Goal: Task Accomplishment & Management: Use online tool/utility

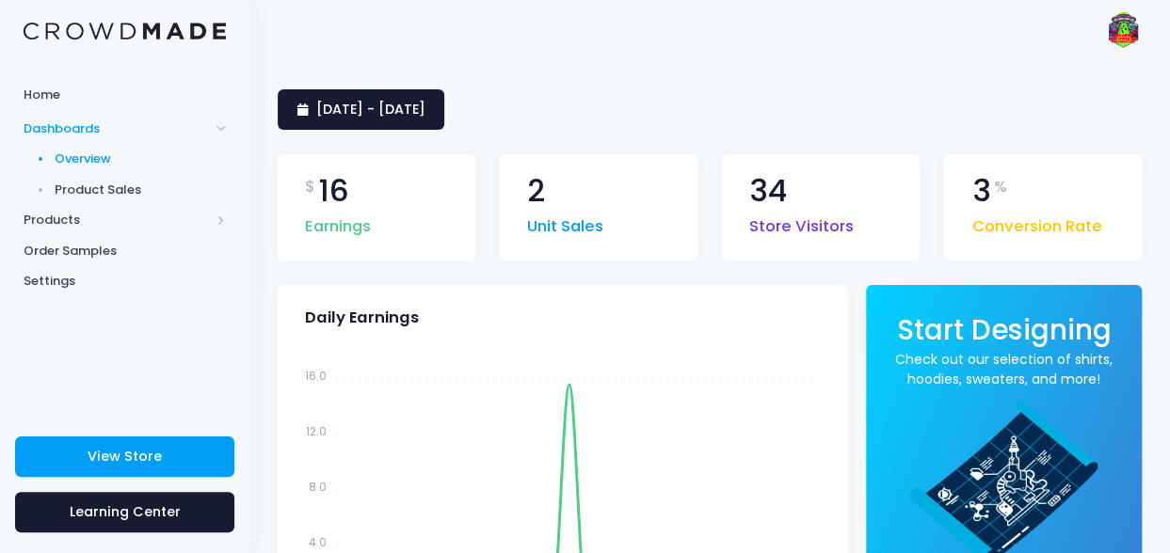
click at [120, 186] on span "Product Sales" at bounding box center [141, 190] width 172 height 19
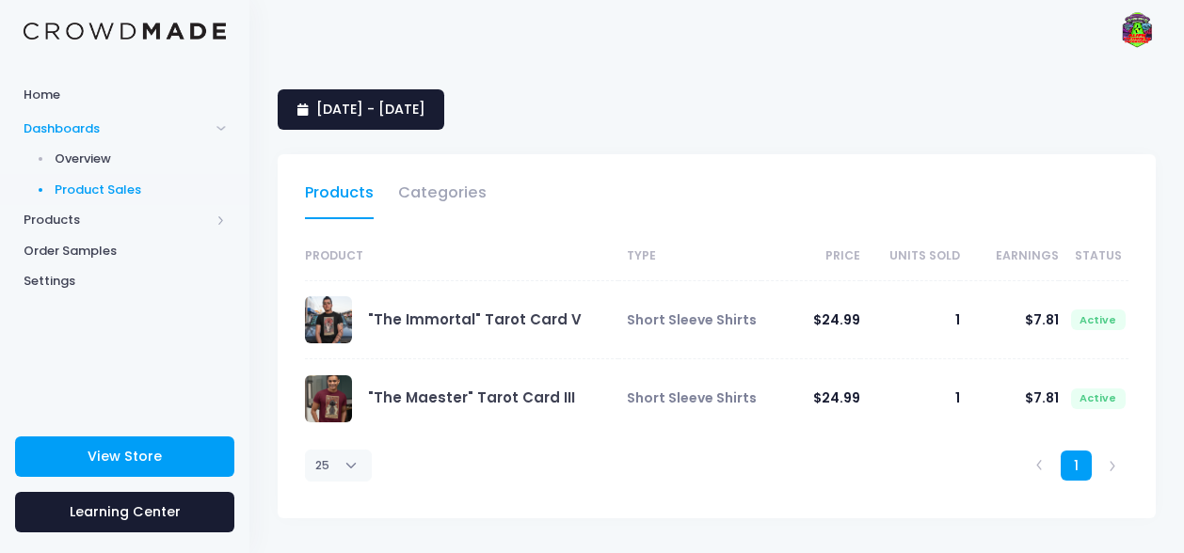
select select "25"
click at [425, 107] on span "12 September 2025 - 11 October 2025" at bounding box center [370, 109] width 109 height 19
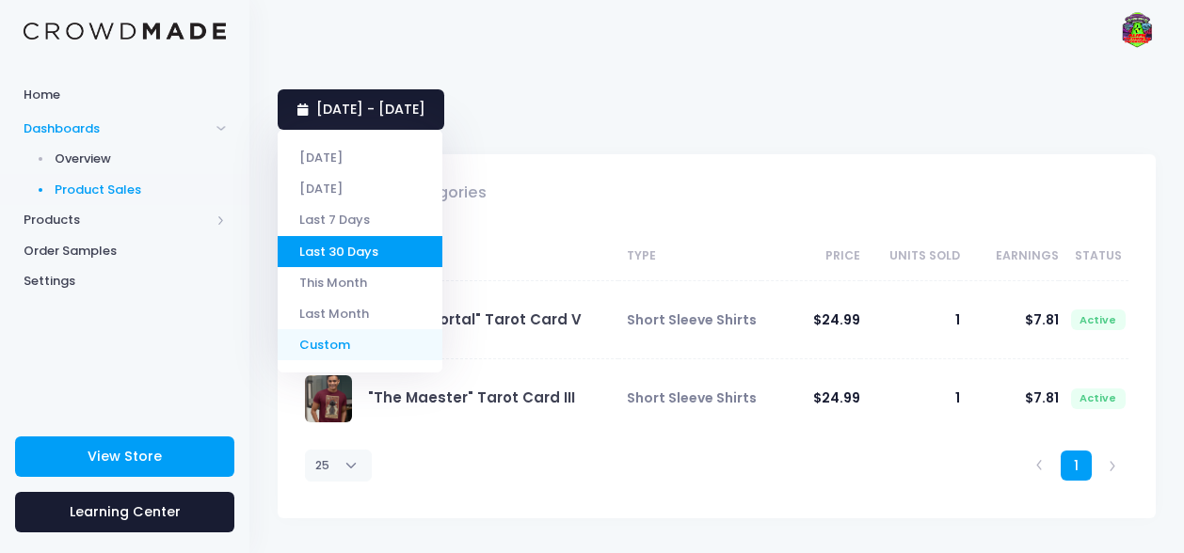
click at [340, 343] on li "Custom" at bounding box center [360, 344] width 165 height 31
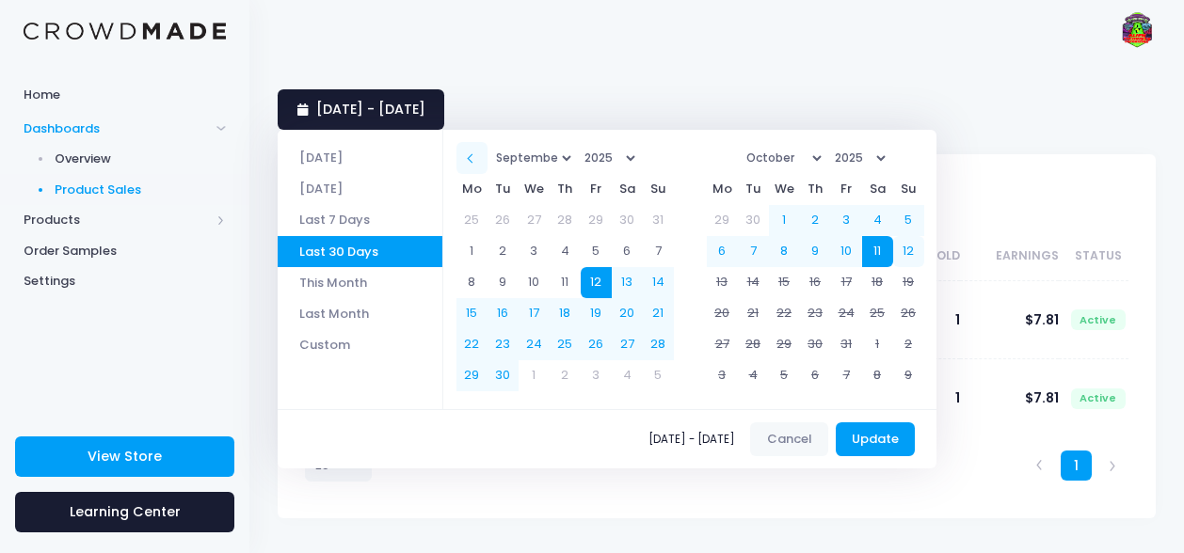
click at [477, 155] on span at bounding box center [472, 158] width 9 height 9
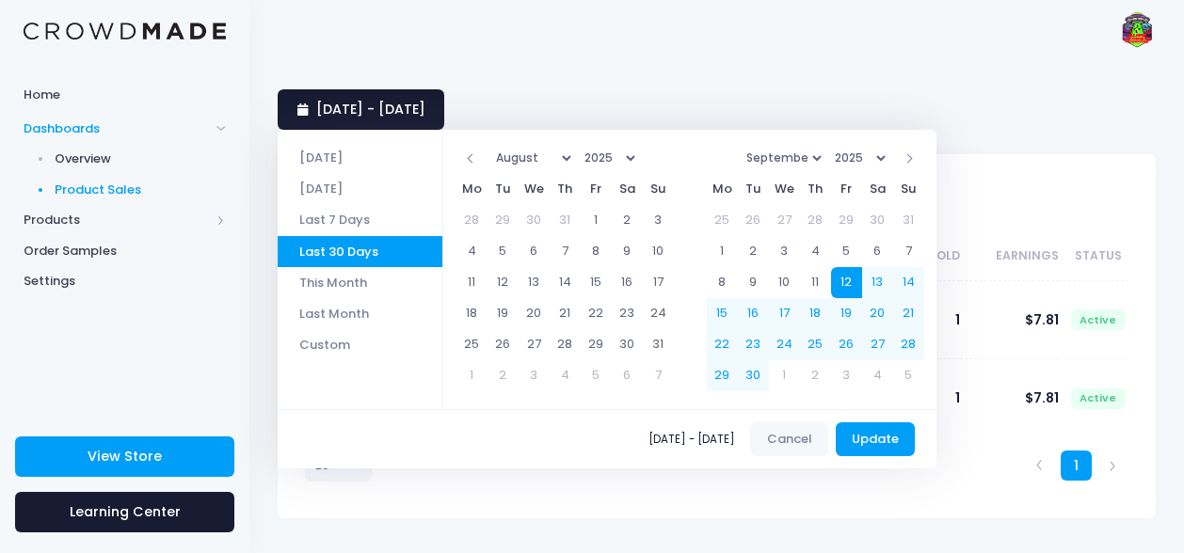
click at [477, 155] on span at bounding box center [472, 158] width 9 height 9
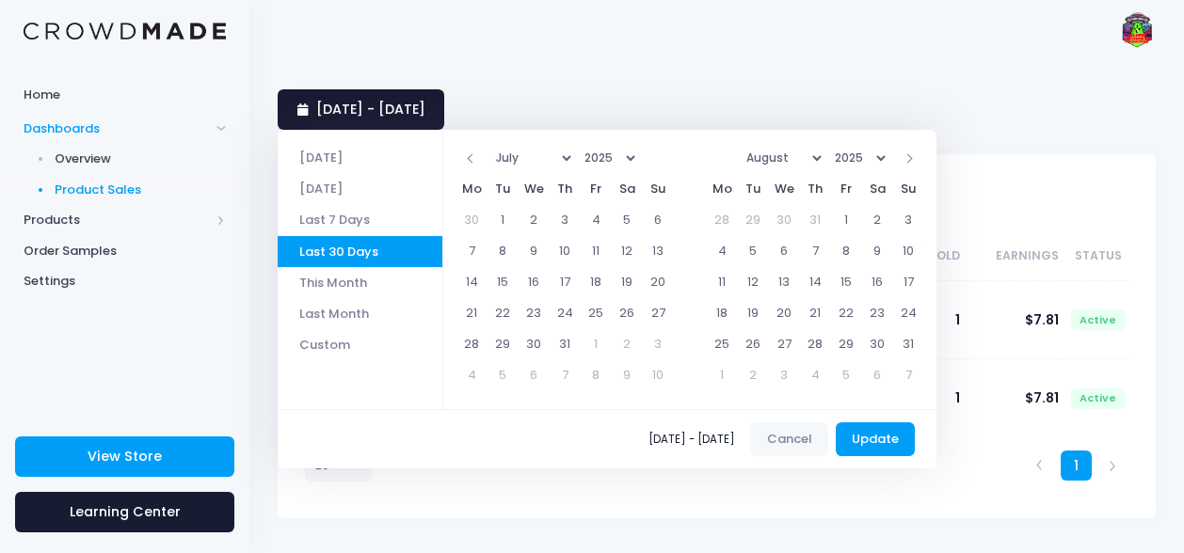
click at [477, 155] on span at bounding box center [472, 158] width 9 height 9
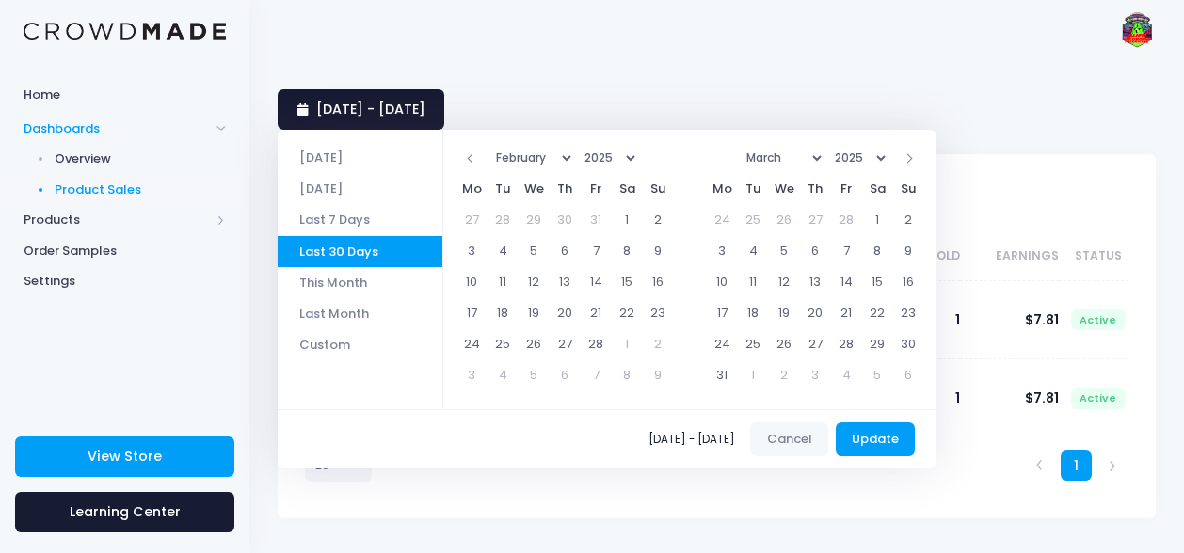
click at [477, 155] on span at bounding box center [472, 158] width 9 height 9
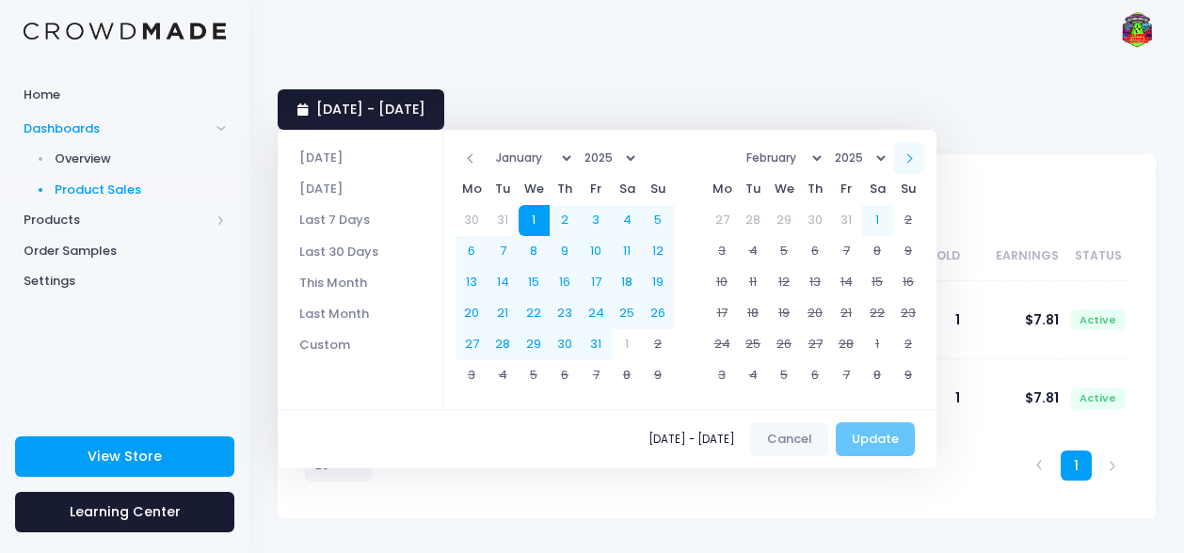
click at [920, 160] on th at bounding box center [908, 157] width 31 height 31
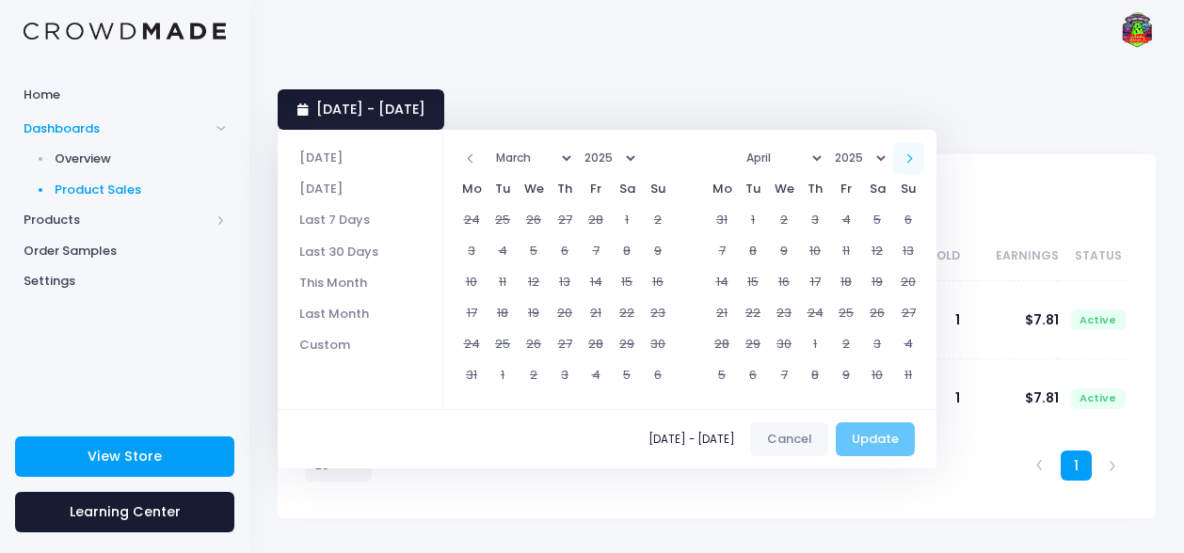
click at [920, 159] on th at bounding box center [908, 157] width 31 height 31
click at [913, 159] on span at bounding box center [907, 158] width 9 height 9
click at [913, 158] on span at bounding box center [907, 158] width 9 height 9
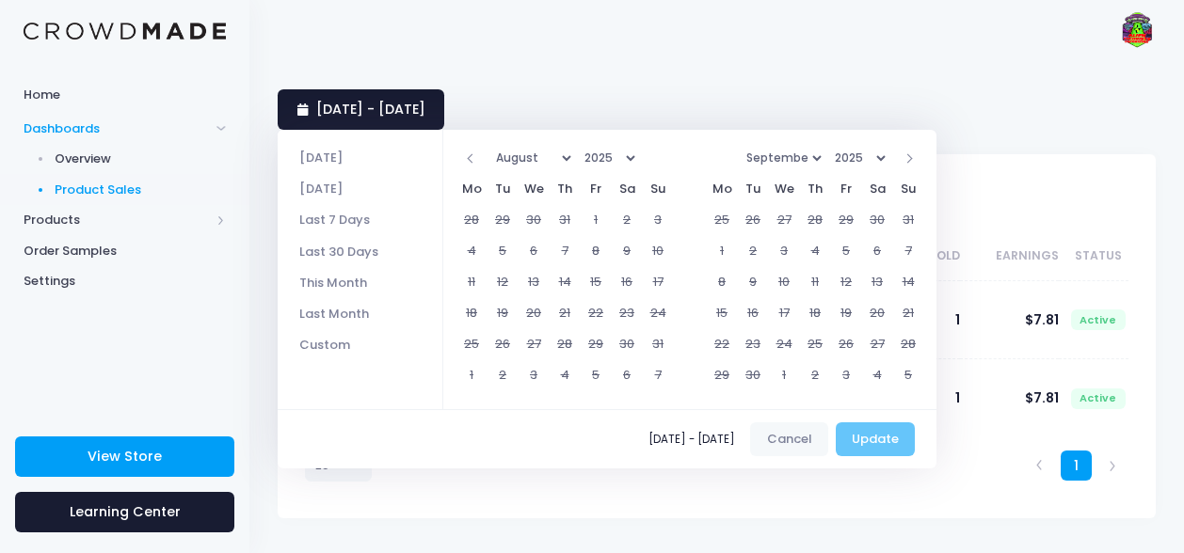
click at [913, 158] on span at bounding box center [907, 158] width 9 height 9
click at [648, 441] on span "09/12/2025 - 10/11/2025" at bounding box center [695, 439] width 94 height 11
click at [648, 439] on span "09/12/2025 - 10/11/2025" at bounding box center [695, 439] width 94 height 11
drag, startPoint x: 632, startPoint y: 438, endPoint x: 622, endPoint y: 438, distance: 10.4
click at [648, 438] on span "09/12/2025 - 10/11/2025" at bounding box center [695, 439] width 94 height 11
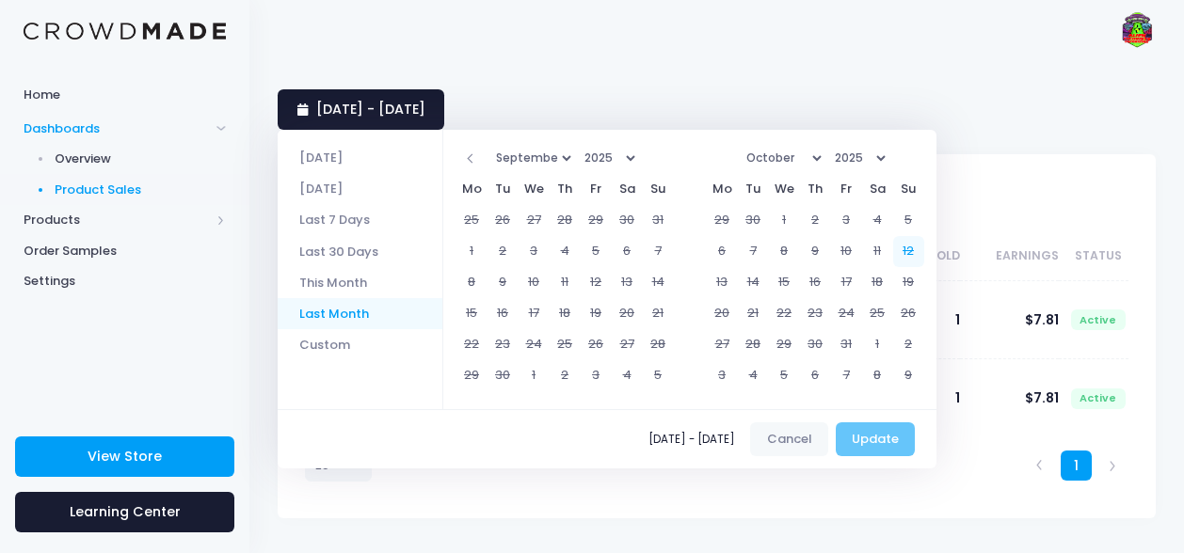
click at [343, 314] on li "Last Month" at bounding box center [360, 313] width 165 height 31
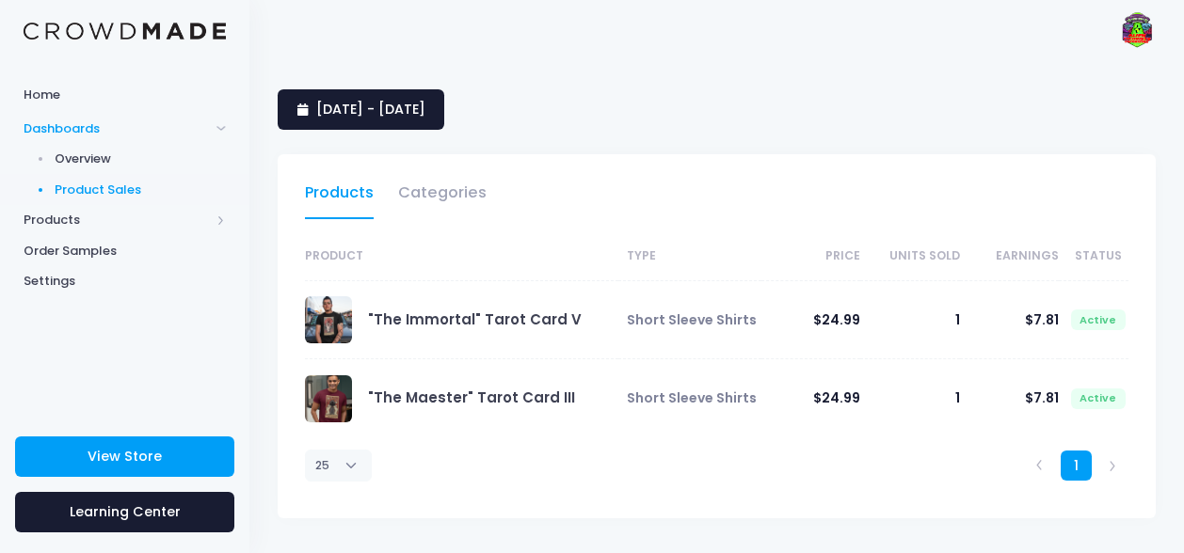
select select "25"
click at [359, 110] on span "1 September 2025 - 30 September 2025" at bounding box center [370, 109] width 109 height 19
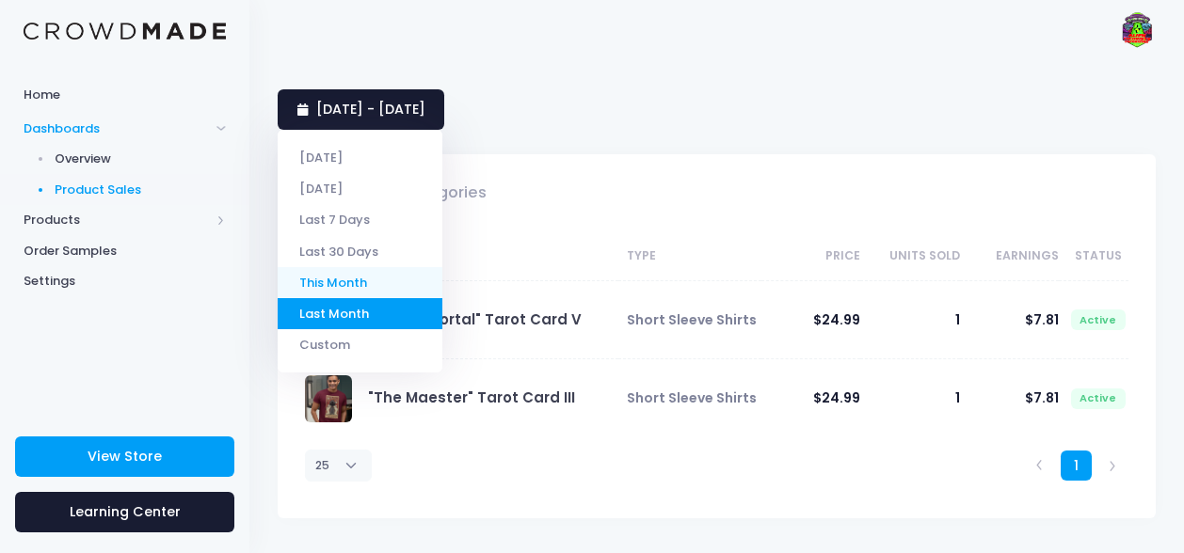
click at [335, 281] on li "This Month" at bounding box center [360, 282] width 165 height 31
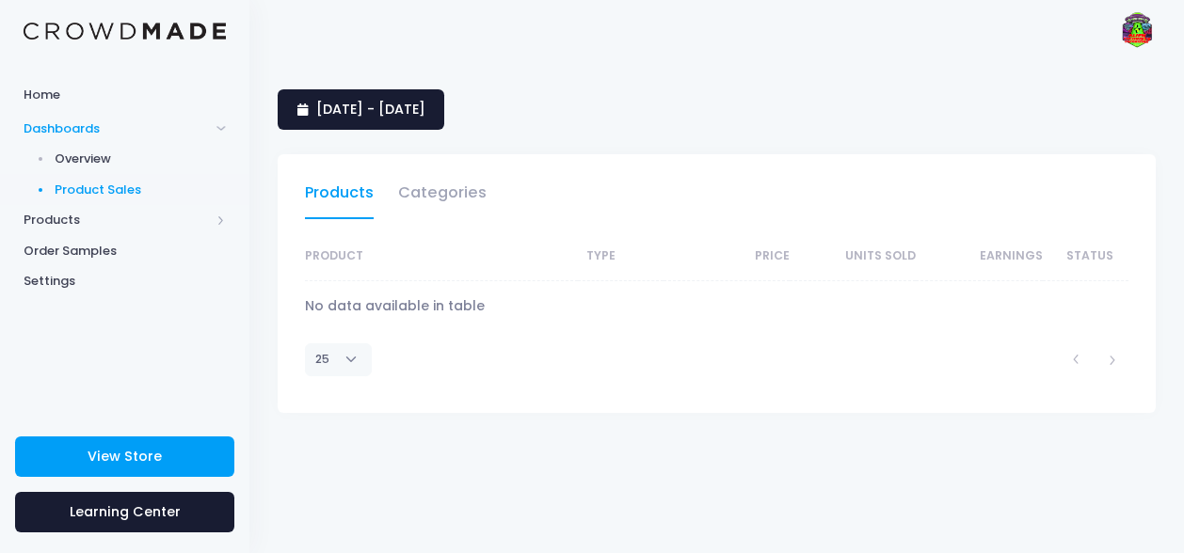
select select "25"
click at [106, 187] on span "Product Sales" at bounding box center [141, 190] width 172 height 19
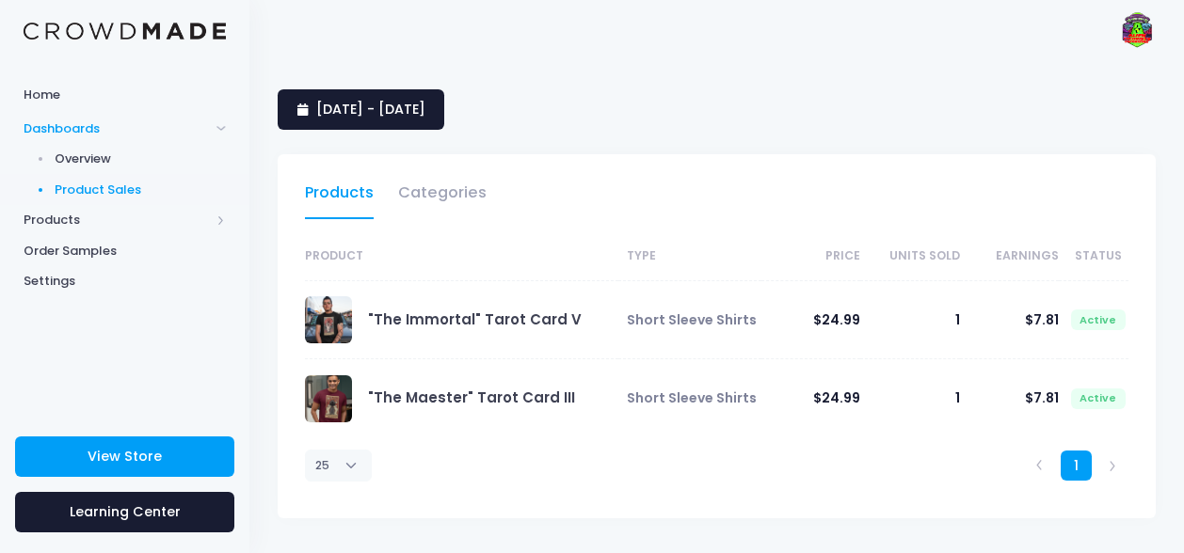
select select "25"
click at [77, 155] on span "Overview" at bounding box center [141, 159] width 172 height 19
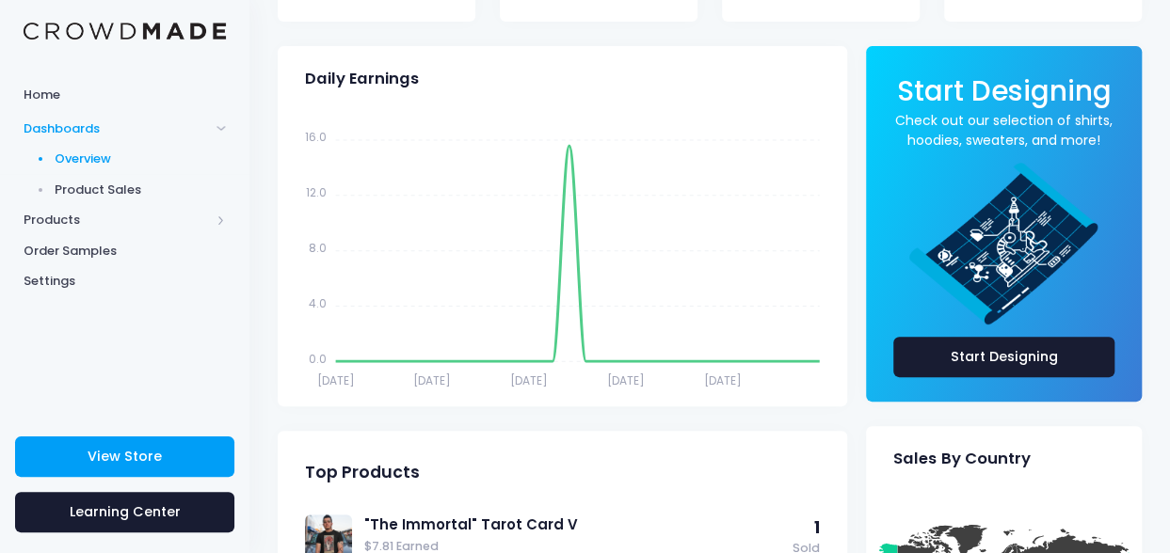
scroll to position [282, 0]
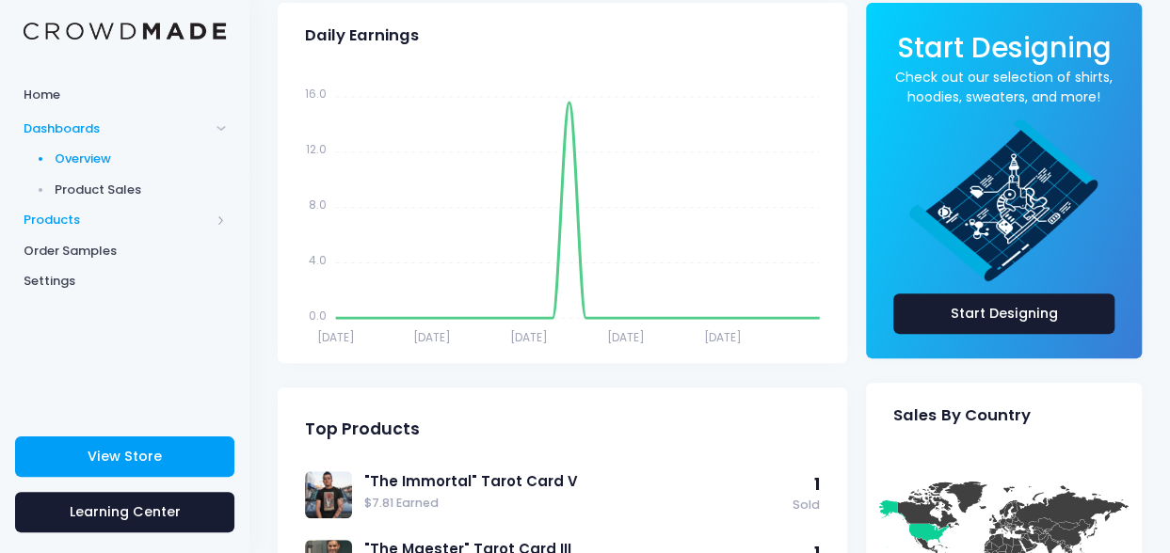
click at [90, 220] on span "Products" at bounding box center [117, 220] width 186 height 19
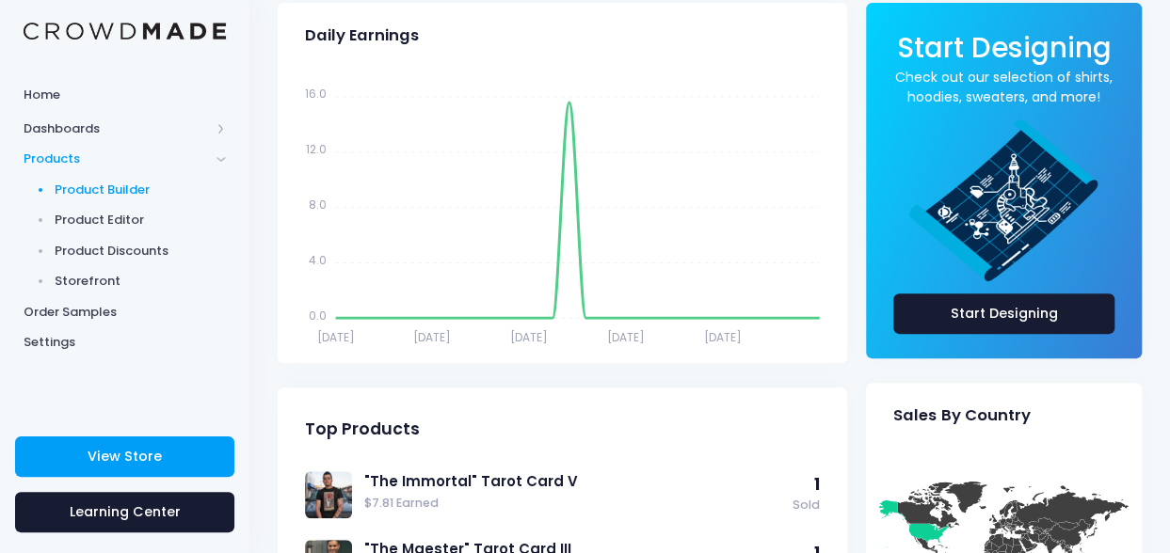
click at [102, 183] on span "Product Builder" at bounding box center [141, 190] width 172 height 19
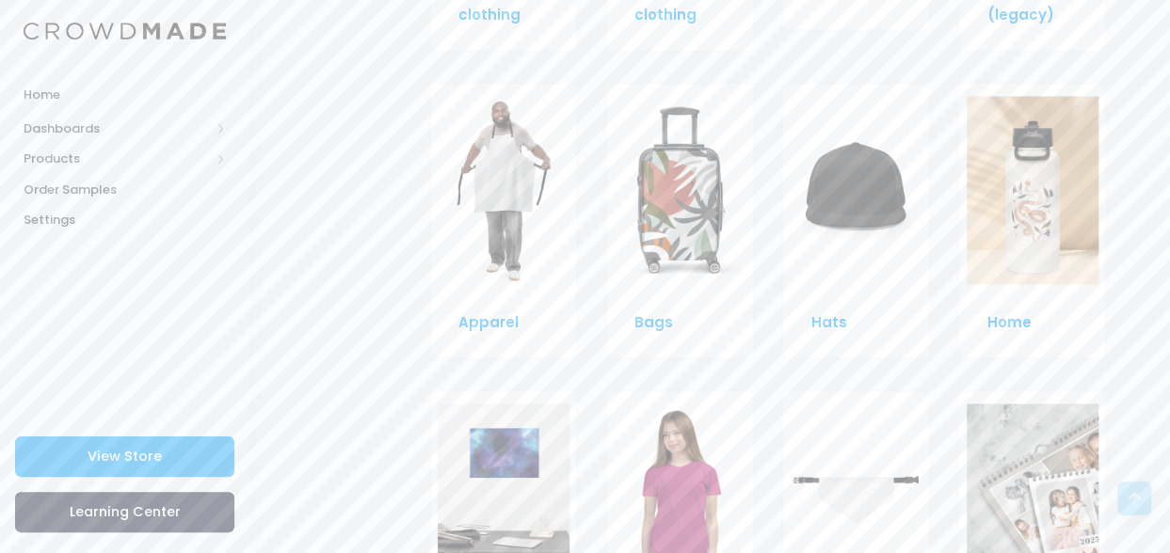
scroll to position [1411, 0]
click at [877, 170] on img at bounding box center [855, 191] width 132 height 188
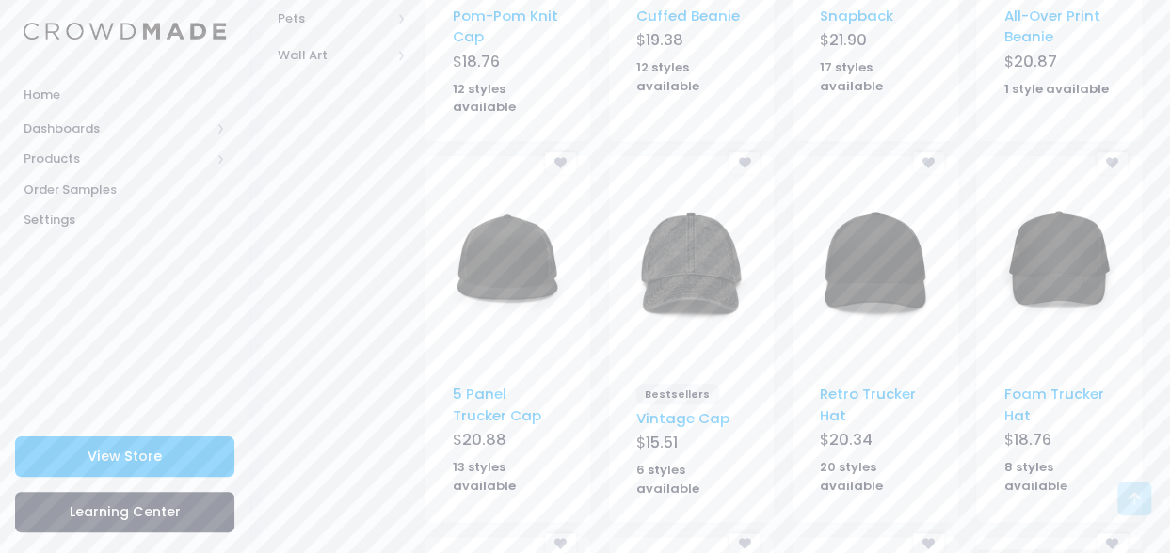
scroll to position [941, 0]
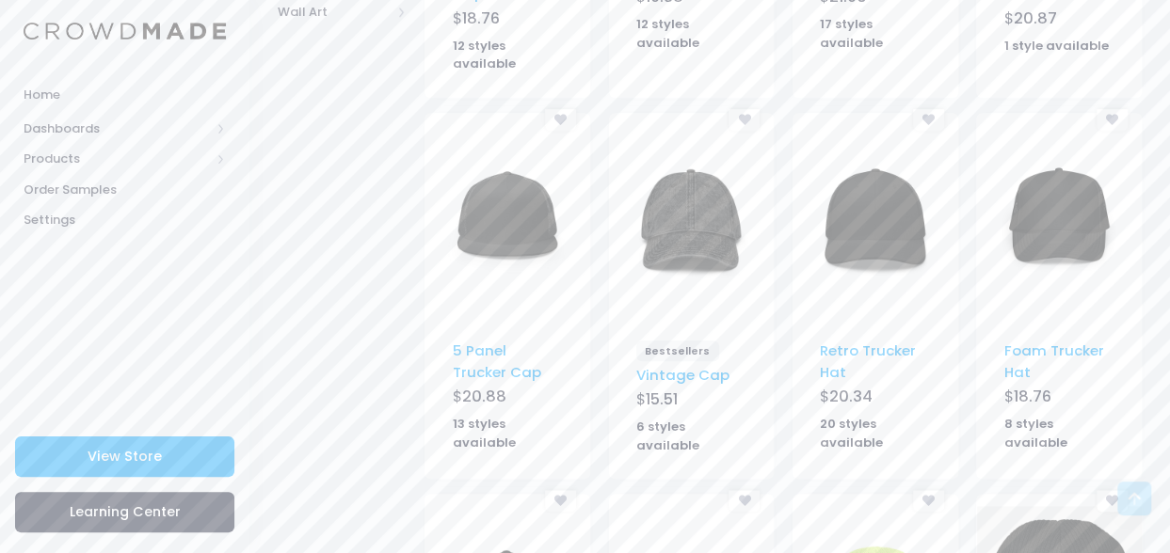
click at [715, 210] on img at bounding box center [691, 219] width 132 height 188
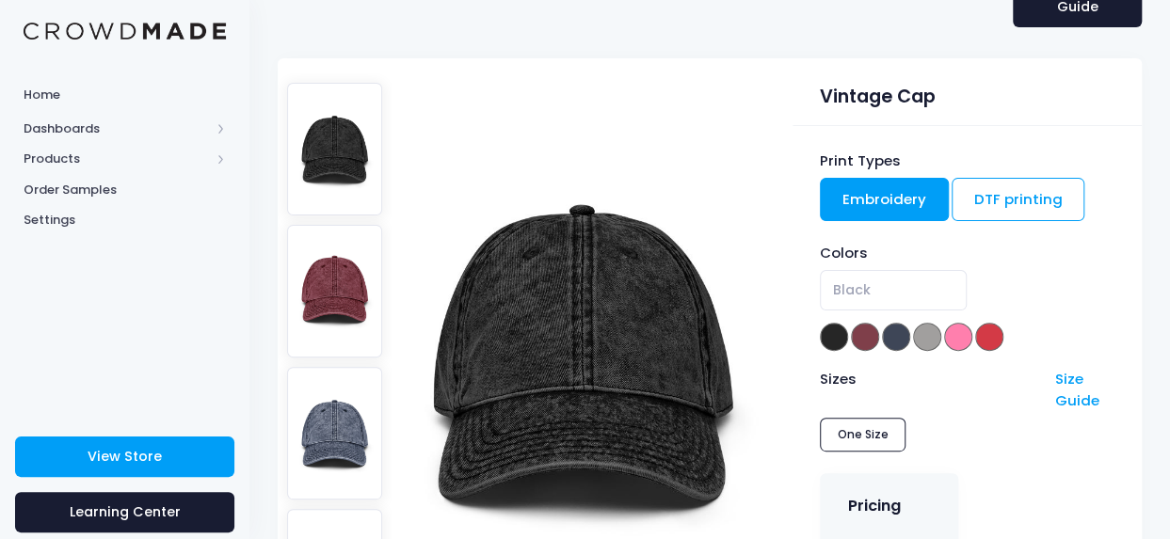
scroll to position [94, 0]
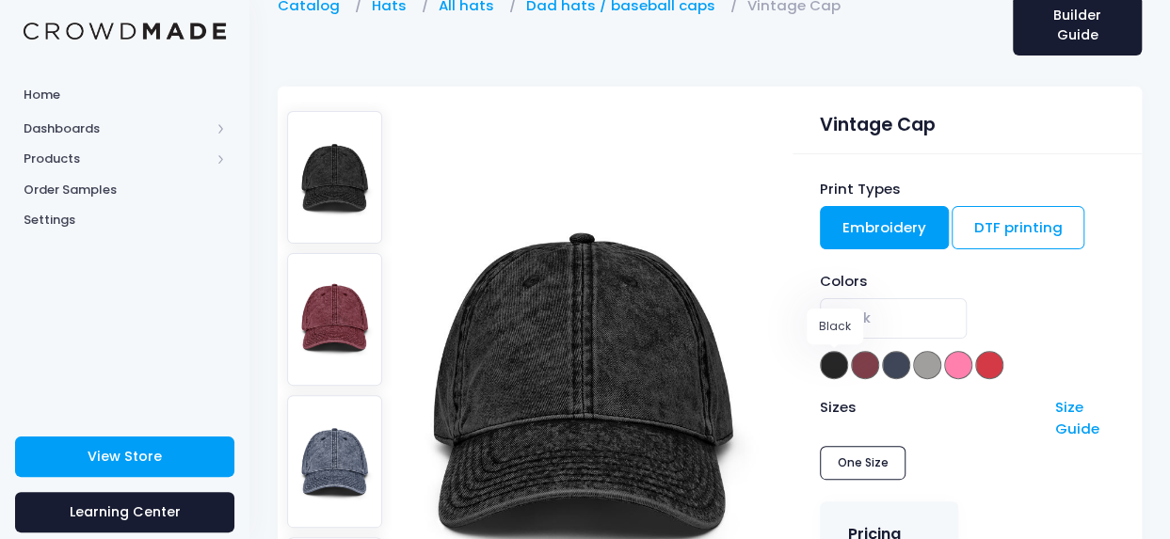
click at [836, 365] on span at bounding box center [834, 365] width 28 height 28
click at [870, 362] on span at bounding box center [865, 365] width 28 height 28
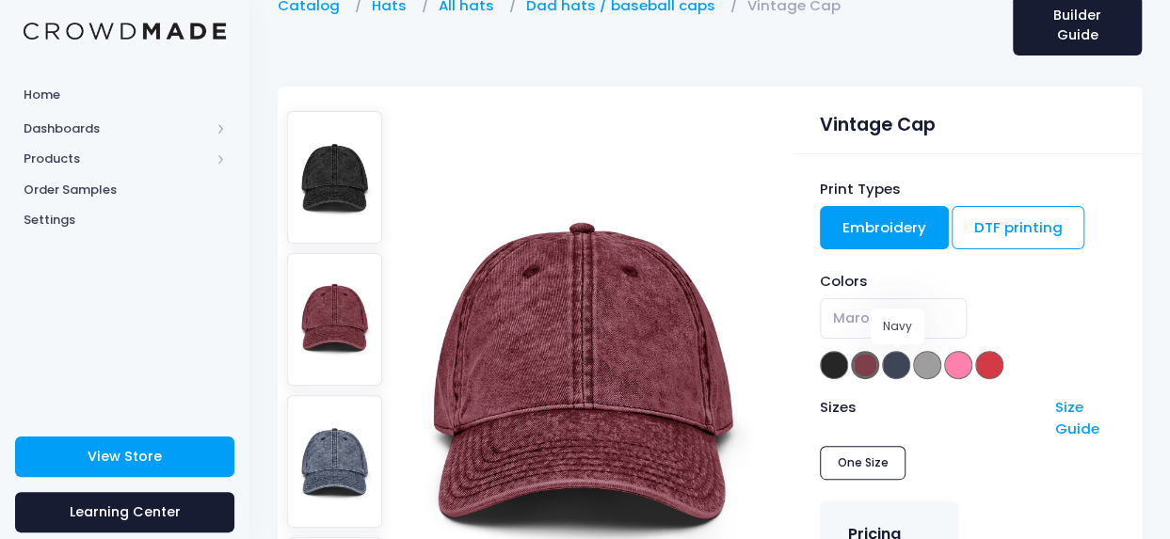
click at [898, 363] on span at bounding box center [896, 365] width 28 height 28
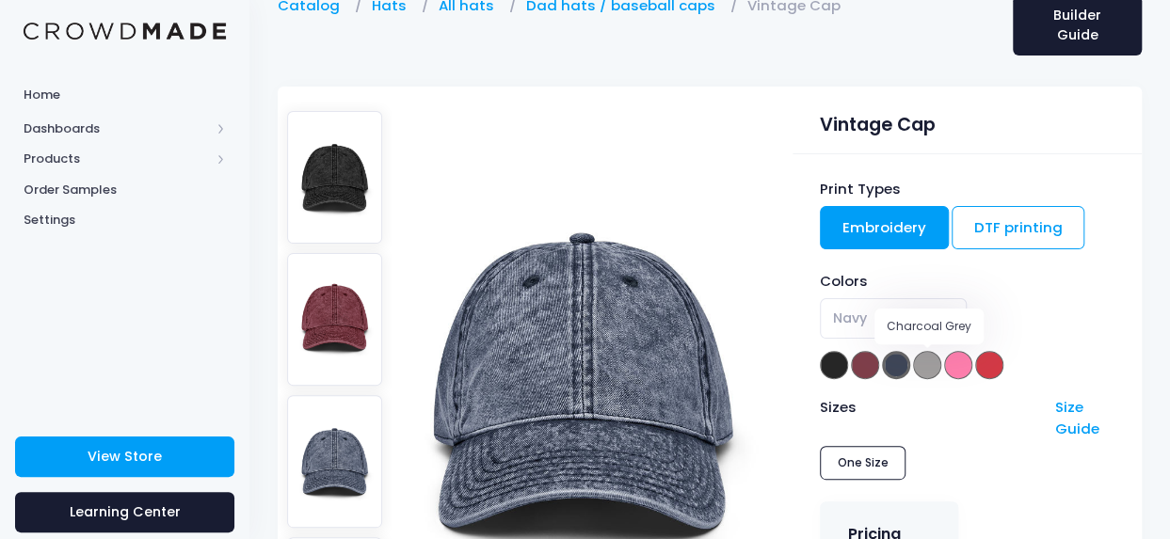
click at [933, 368] on span at bounding box center [927, 365] width 28 height 28
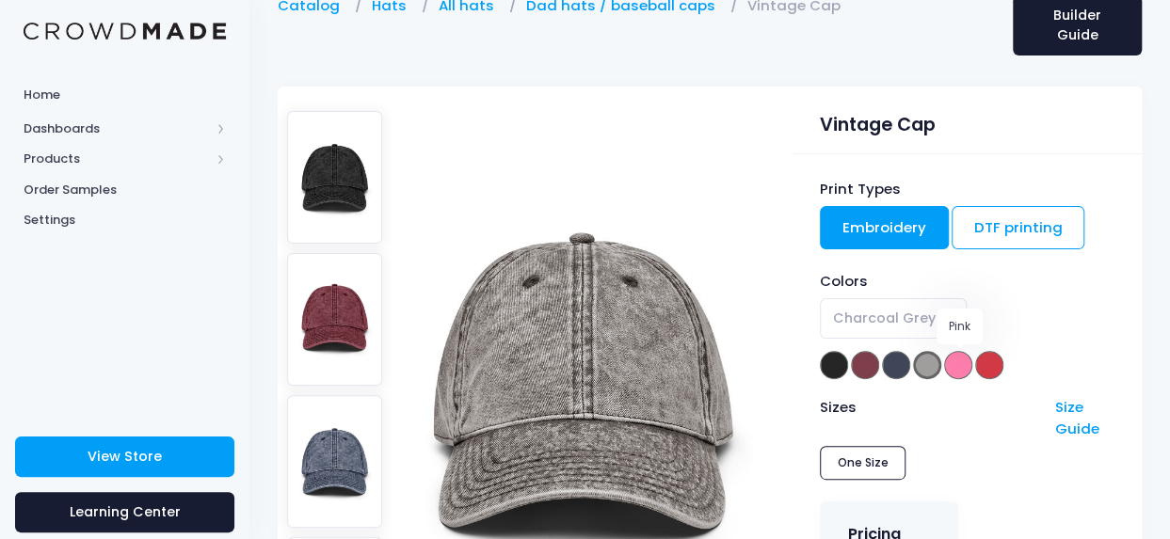
click at [960, 362] on span at bounding box center [958, 365] width 28 height 28
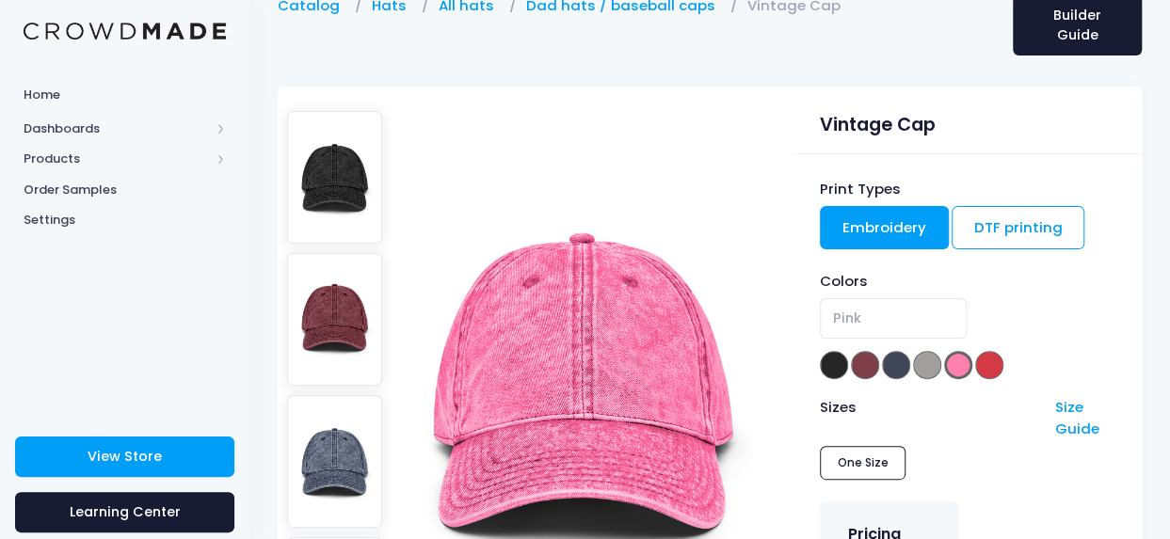
click at [1007, 360] on div "Colors Black Maroon Navy Charcoal Grey Pink Red Pink" at bounding box center [967, 326] width 295 height 111
click at [825, 359] on span at bounding box center [834, 365] width 28 height 28
select select "Black"
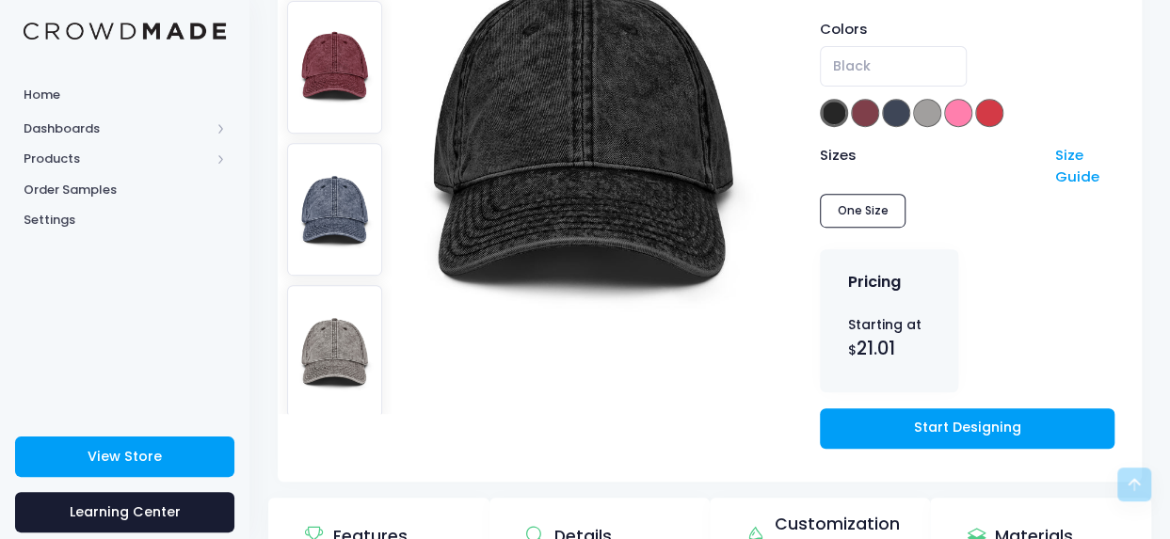
scroll to position [470, 0]
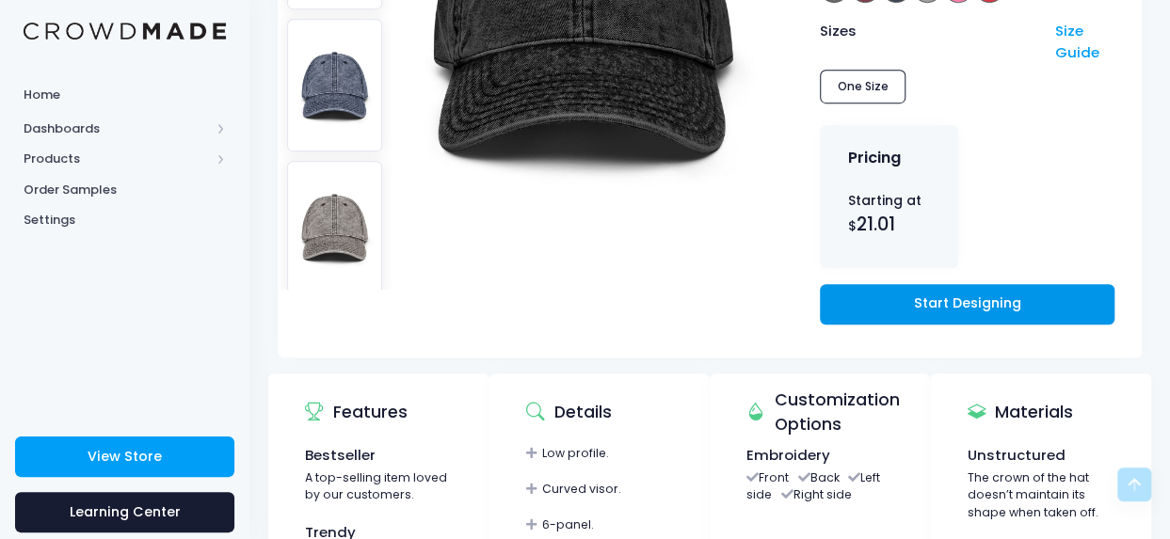
click at [962, 305] on link "Start Designing" at bounding box center [967, 304] width 295 height 40
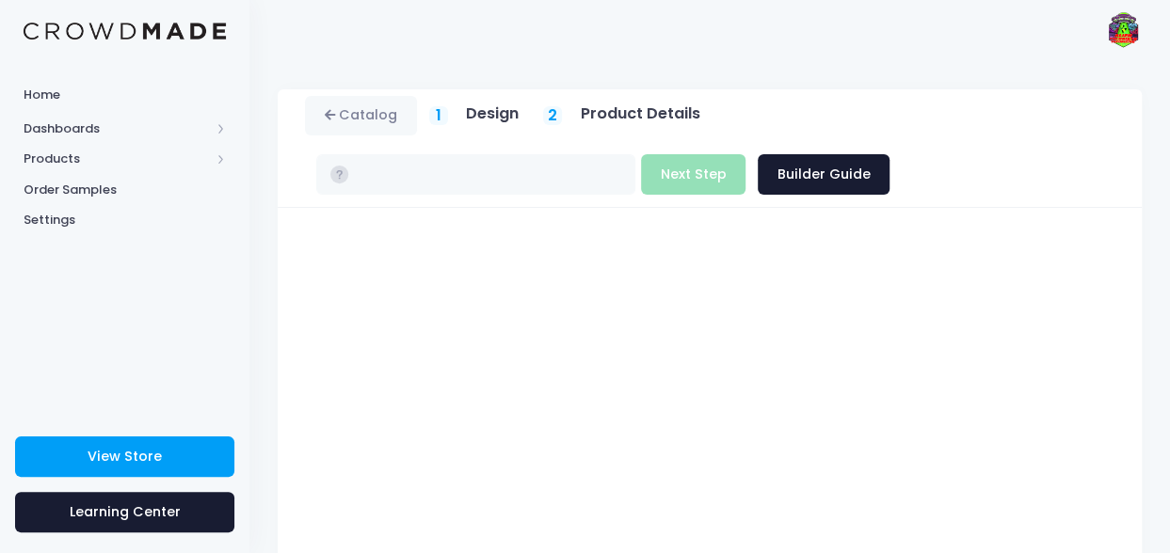
type input "$21.01"
